Goal: Check status: Check status

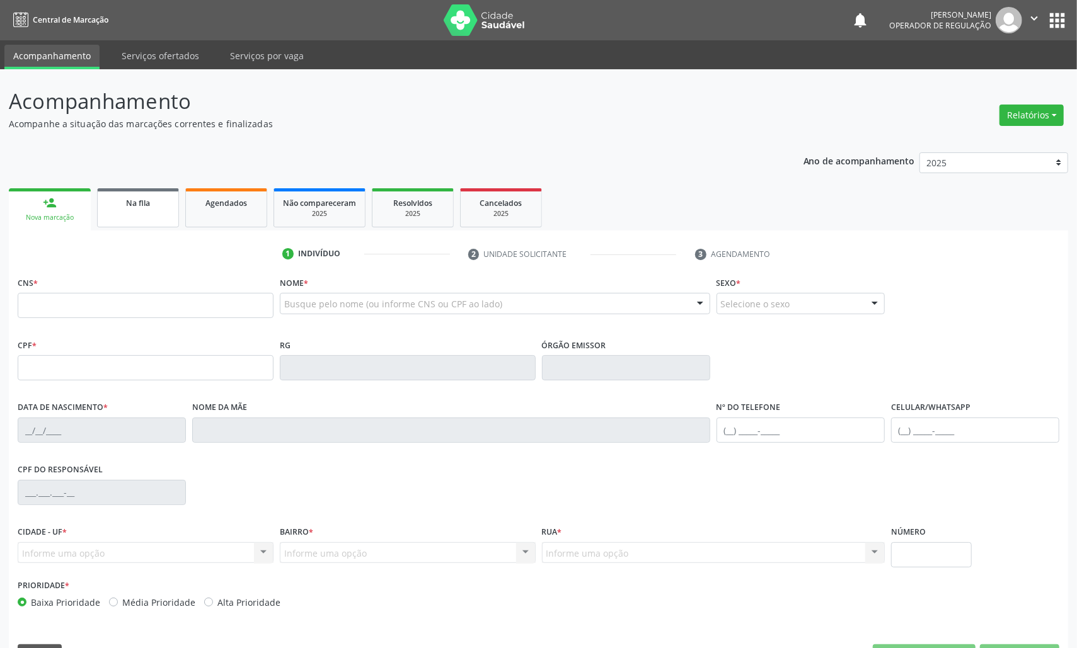
click at [174, 195] on link "Na fila" at bounding box center [138, 207] width 82 height 39
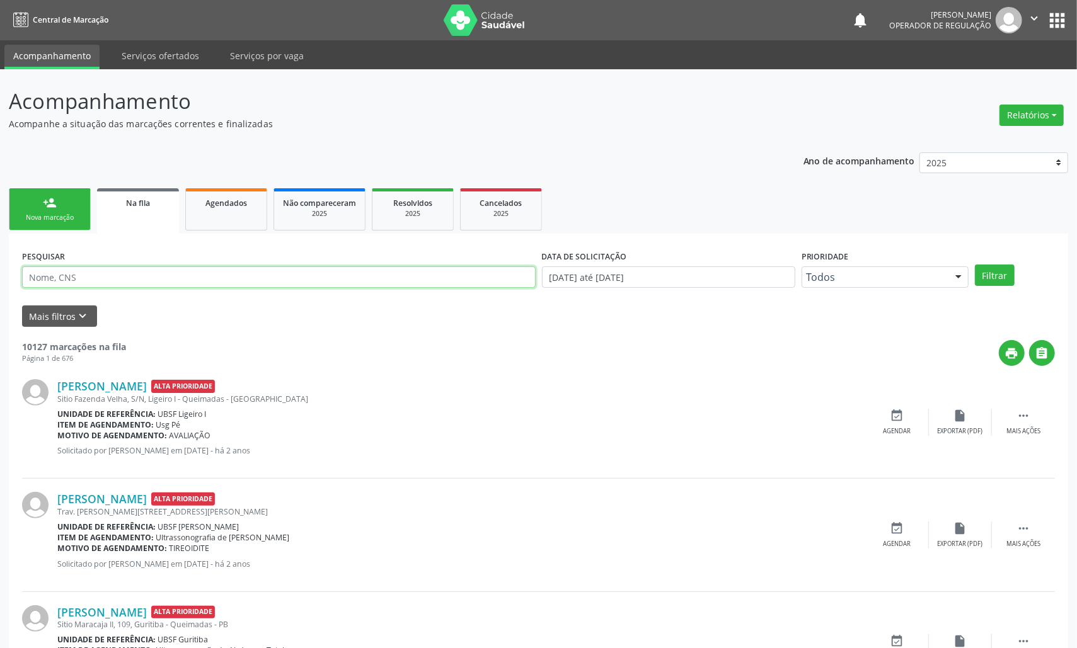
click at [174, 273] on input "text" at bounding box center [278, 277] width 513 height 21
type input "704603202474193"
click at [975, 265] on button "Filtrar" at bounding box center [995, 275] width 40 height 21
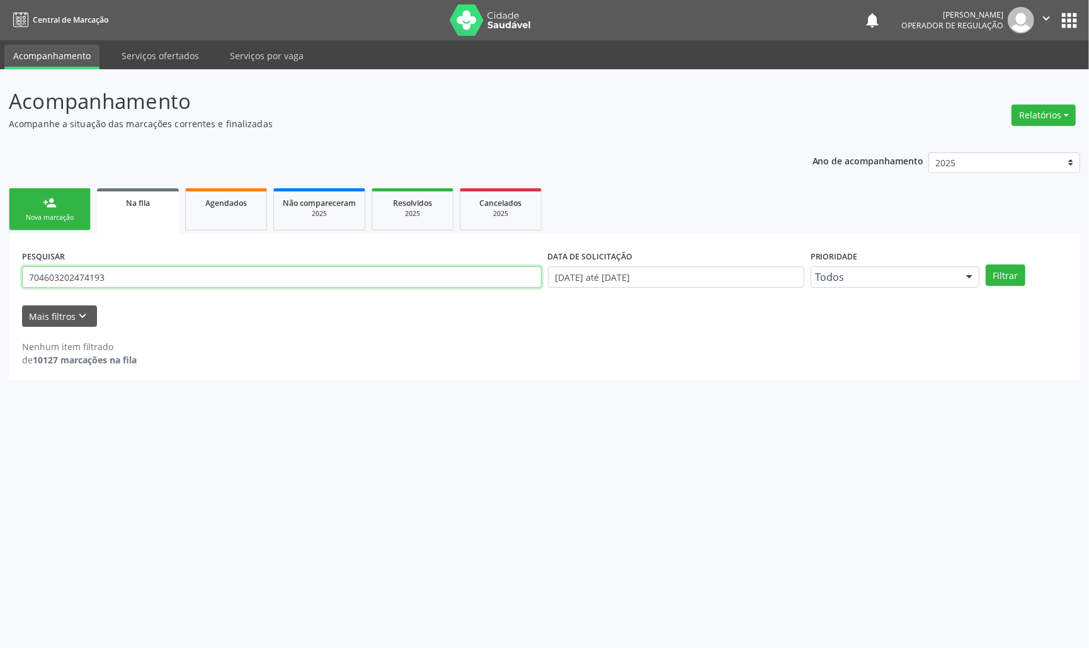
click at [59, 280] on input "704603202474193" at bounding box center [282, 277] width 520 height 21
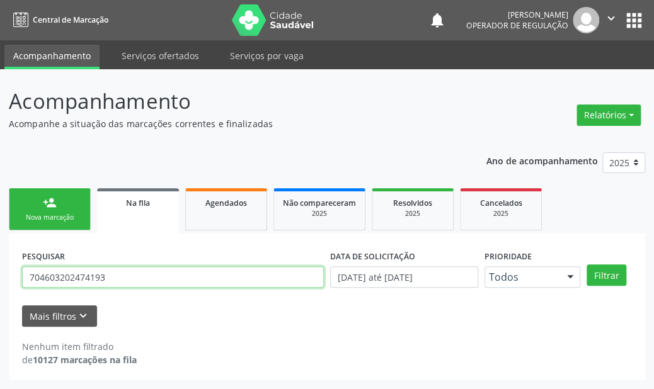
click at [67, 277] on input "704603202474193" at bounding box center [173, 277] width 302 height 21
click at [65, 275] on input "704603202474193" at bounding box center [173, 277] width 302 height 21
click at [98, 279] on input "704603202474193" at bounding box center [173, 277] width 302 height 21
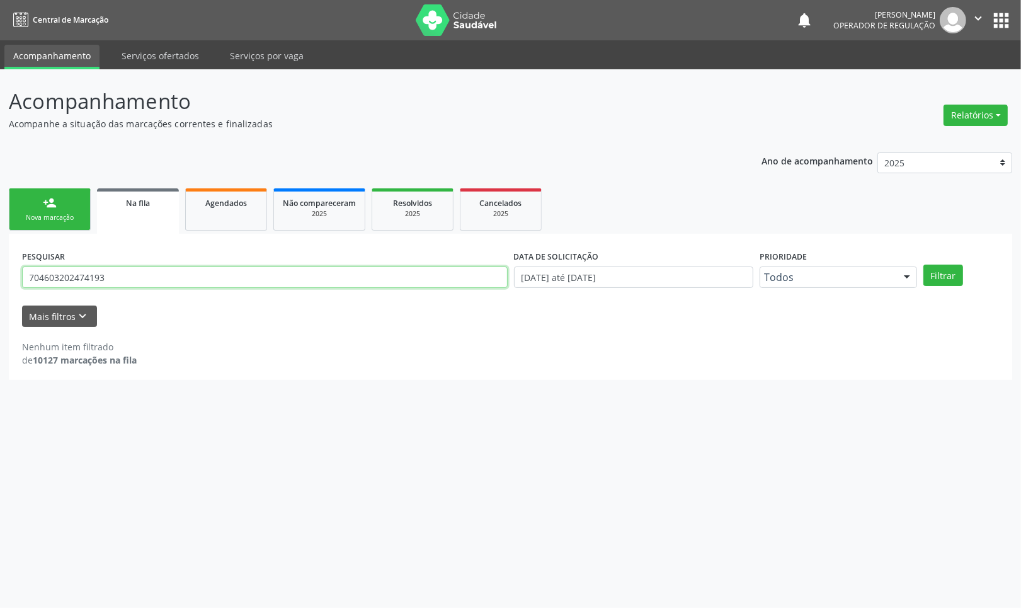
click at [924, 265] on button "Filtrar" at bounding box center [944, 275] width 40 height 21
click at [143, 276] on input "704603202474193" at bounding box center [265, 277] width 486 height 21
click at [1007, 17] on button "apps" at bounding box center [1001, 20] width 22 height 22
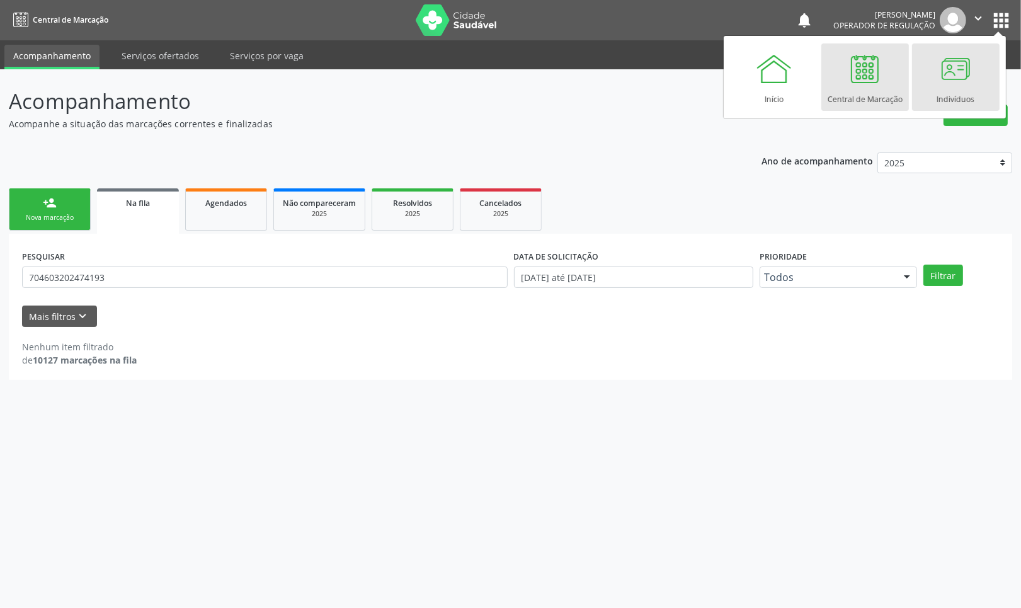
click at [943, 85] on div at bounding box center [956, 69] width 38 height 38
